Goal: Information Seeking & Learning: Understand process/instructions

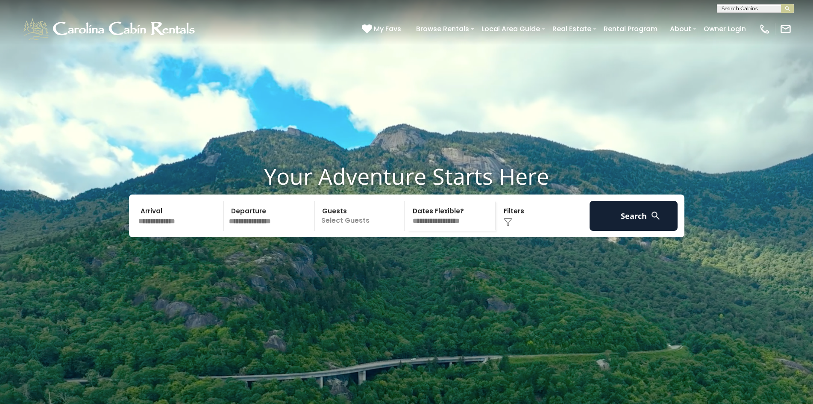
click at [689, 55] on video at bounding box center [406, 203] width 813 height 407
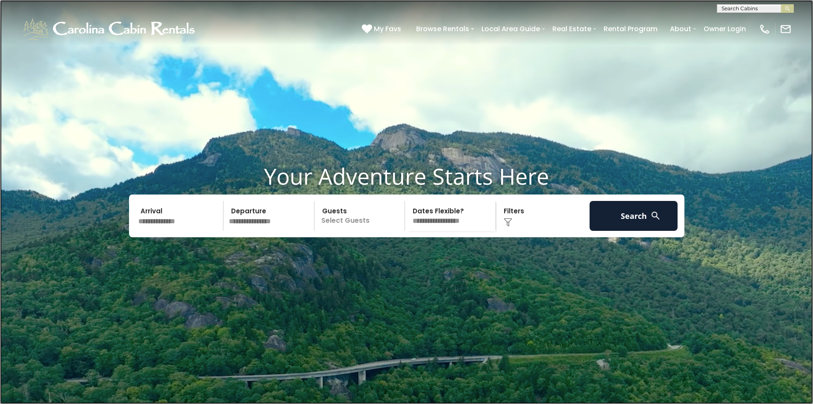
click at [214, 65] on link at bounding box center [406, 202] width 813 height 404
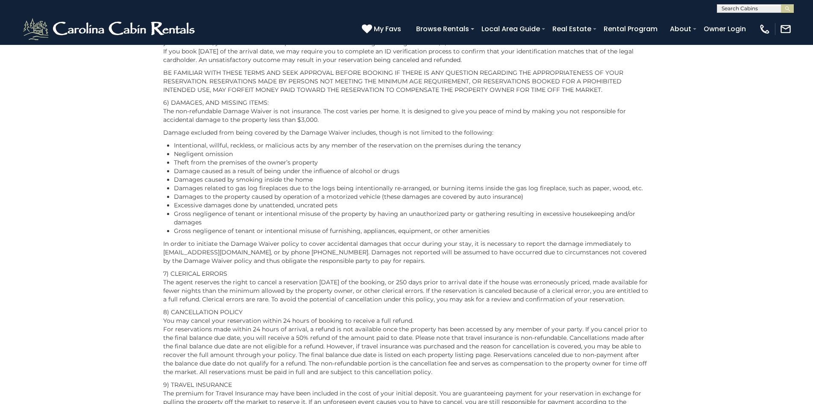
scroll to position [694, 0]
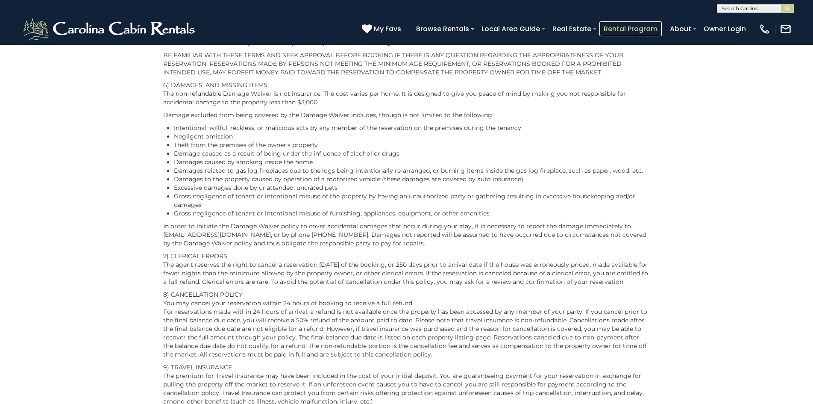
click at [618, 25] on link "Rental Program" at bounding box center [630, 28] width 62 height 15
